Goal: Check status: Check status

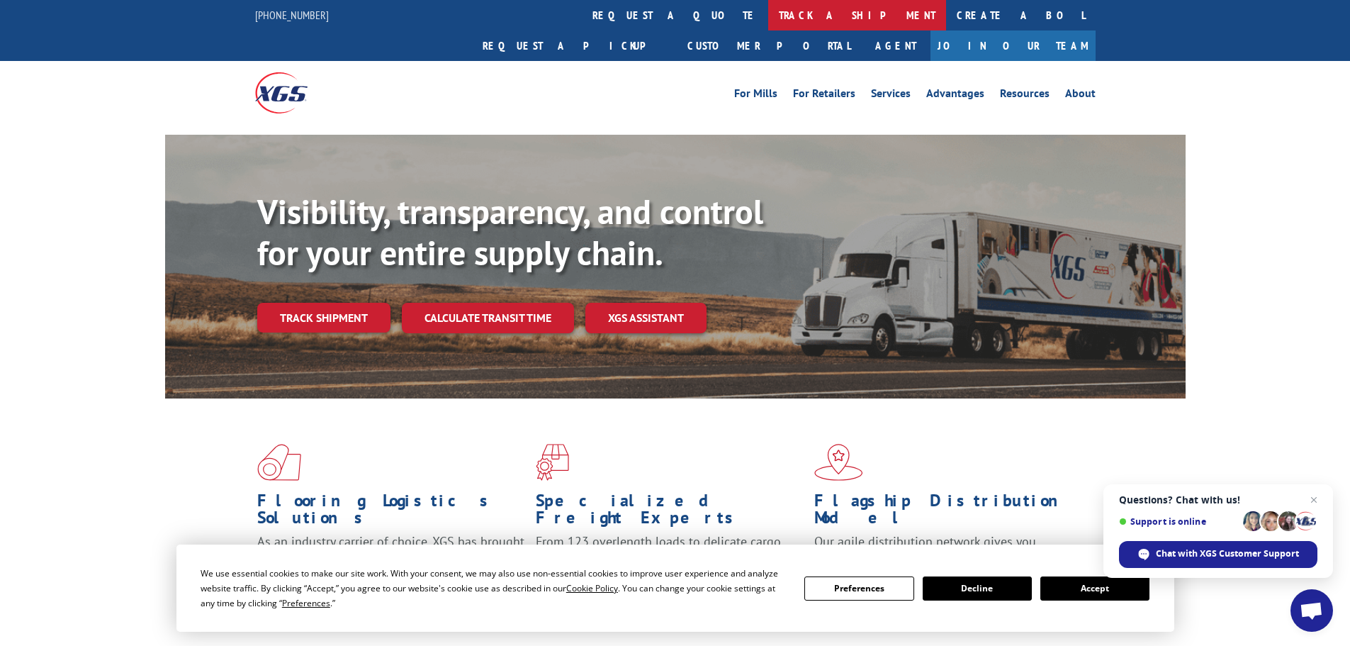
click at [768, 17] on link "track a shipment" at bounding box center [857, 15] width 178 height 30
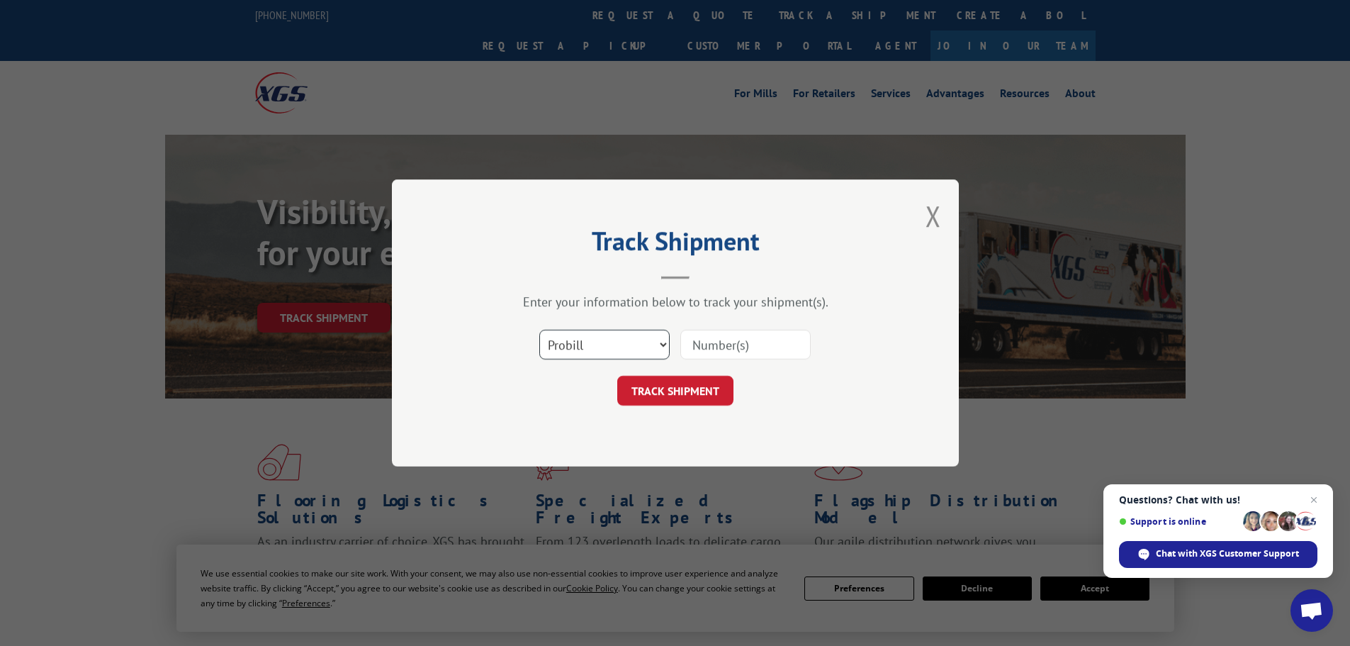
click at [658, 347] on select "Select category... Probill BOL PO" at bounding box center [604, 345] width 130 height 30
click at [791, 265] on header "Track Shipment" at bounding box center [675, 255] width 425 height 48
click at [938, 219] on button "Close modal" at bounding box center [934, 216] width 16 height 38
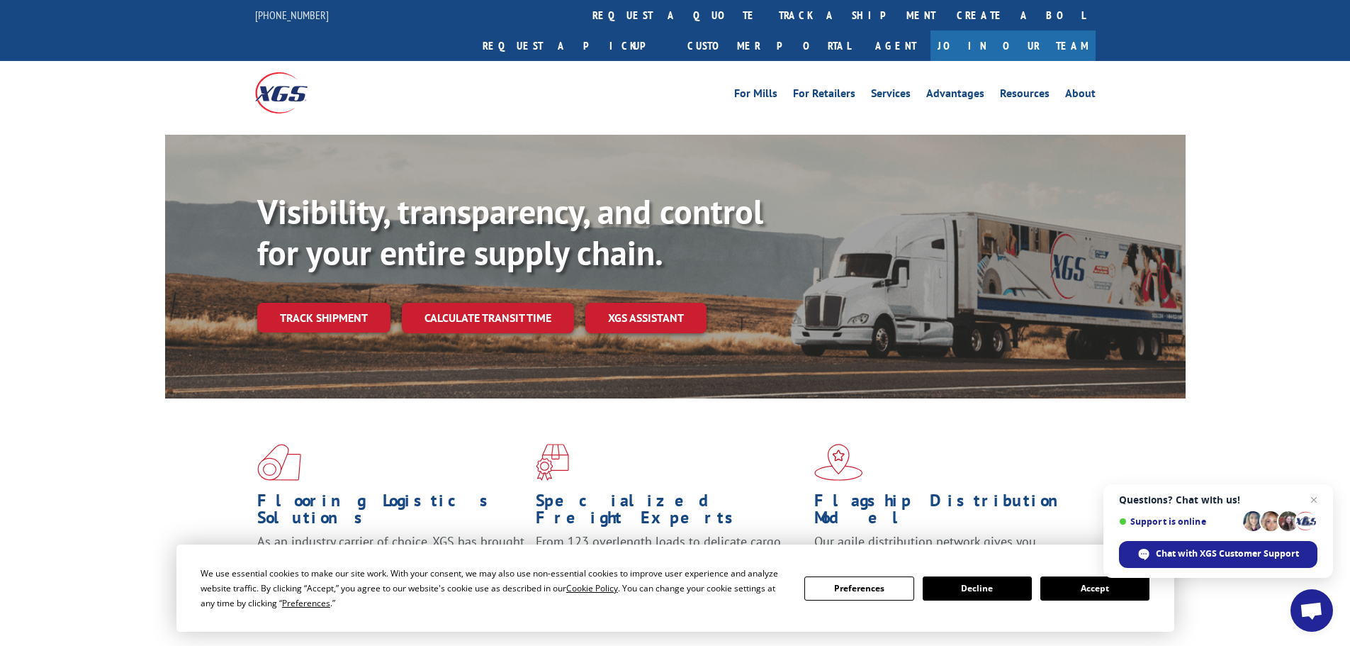
click at [372, 67] on div at bounding box center [360, 92] width 210 height 63
click at [768, 18] on link "track a shipment" at bounding box center [857, 15] width 178 height 30
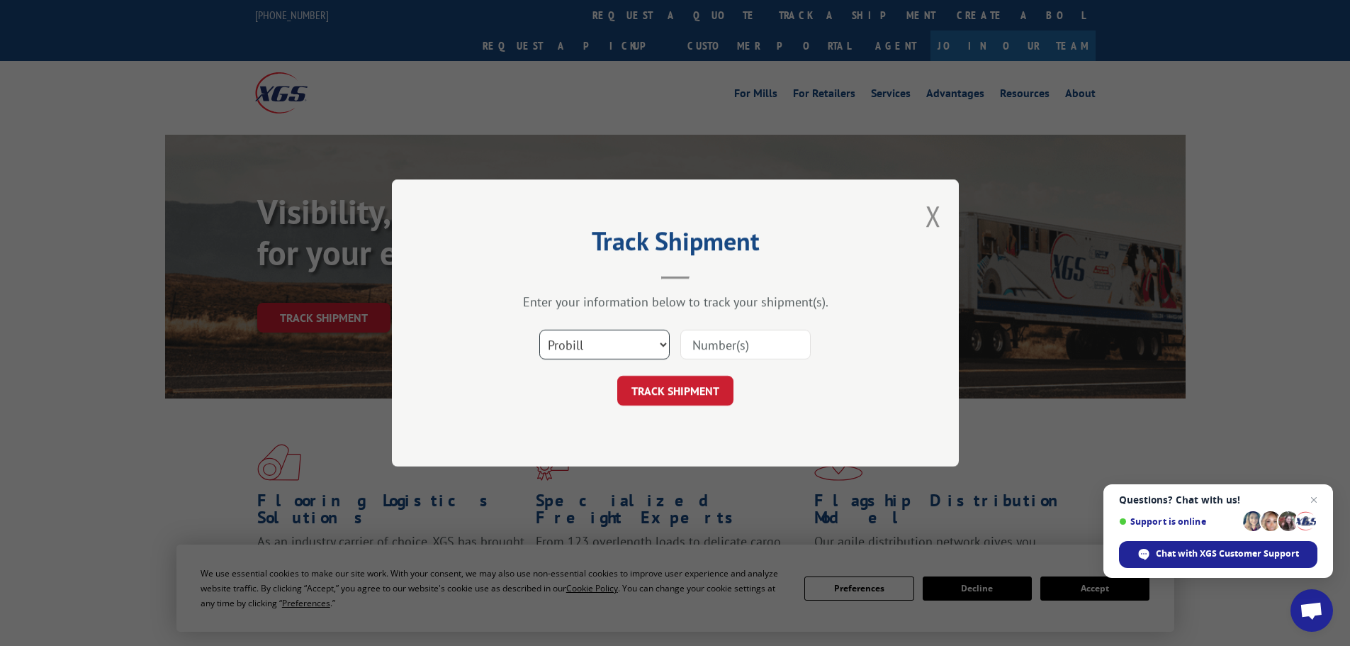
click at [655, 344] on select "Select category... Probill BOL PO" at bounding box center [604, 345] width 130 height 30
click at [940, 219] on button "Close modal" at bounding box center [934, 216] width 16 height 38
